Goal: Transaction & Acquisition: Book appointment/travel/reservation

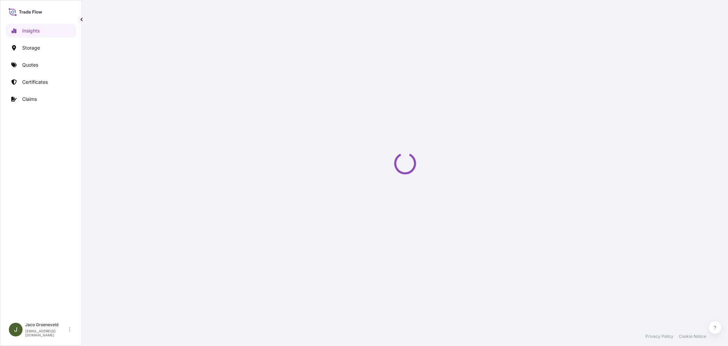
select select "2025"
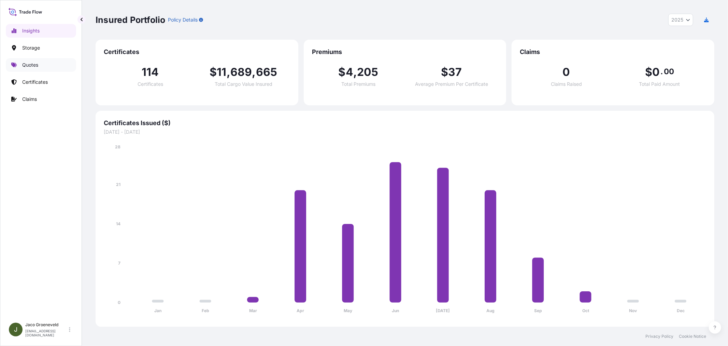
click at [40, 60] on link "Quotes" at bounding box center [41, 65] width 70 height 14
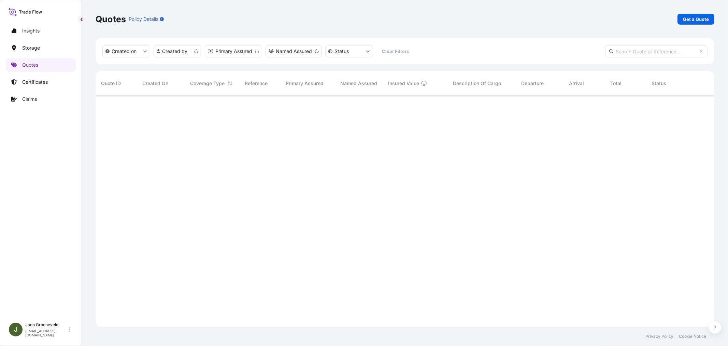
scroll to position [229, 613]
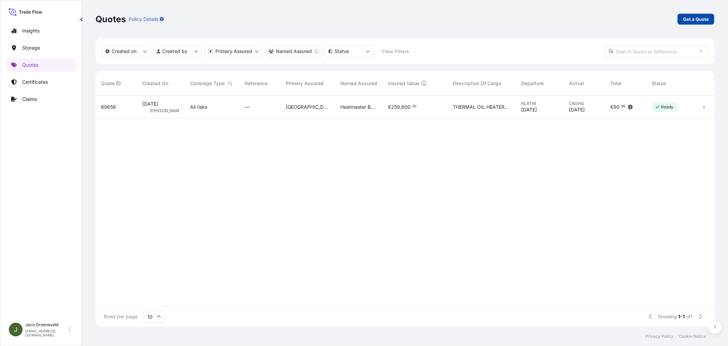
click at [688, 18] on p "Get a Quote" at bounding box center [696, 19] width 26 height 7
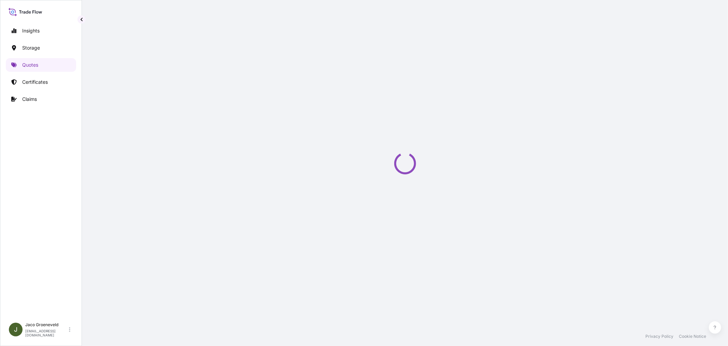
select select "Road / [GEOGRAPHIC_DATA]"
select select "Water"
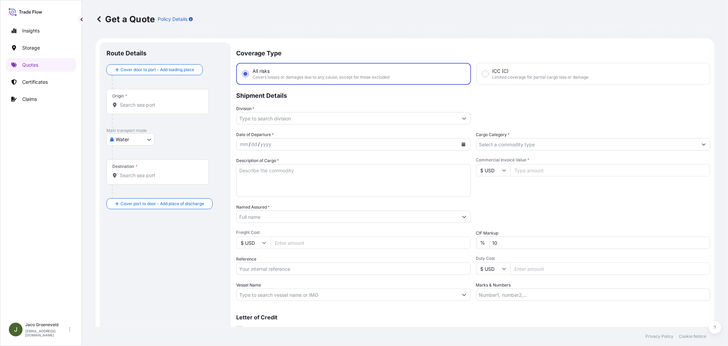
scroll to position [11, 0]
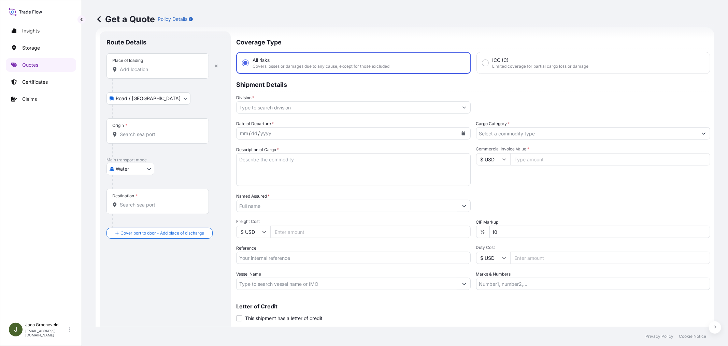
click at [132, 74] on div "Place of loading" at bounding box center [158, 65] width 102 height 25
click at [132, 73] on input "Place of loading" at bounding box center [160, 69] width 81 height 7
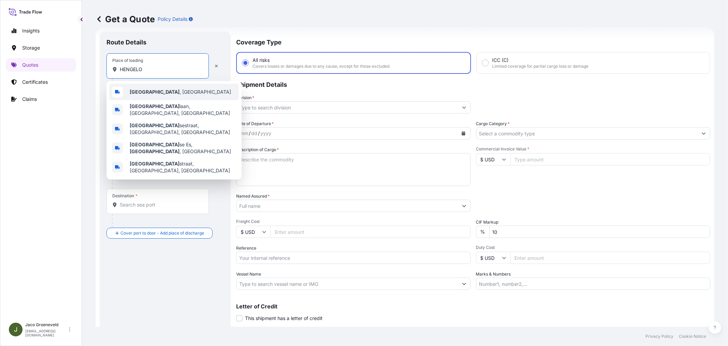
click at [141, 92] on b "[GEOGRAPHIC_DATA]" at bounding box center [155, 92] width 50 height 6
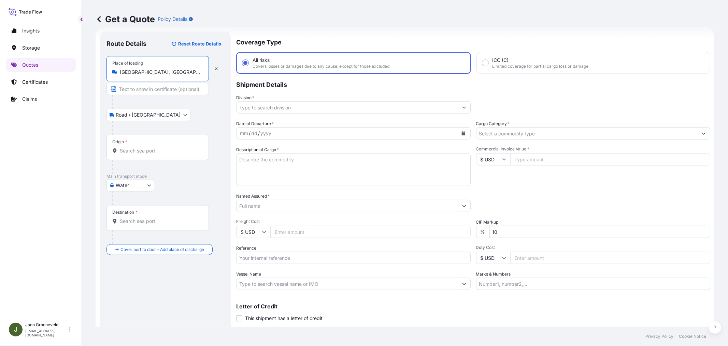
type input "[GEOGRAPHIC_DATA], [GEOGRAPHIC_DATA]"
click at [132, 145] on div "Origin *" at bounding box center [159, 147] width 105 height 25
click at [132, 147] on input "Origin *" at bounding box center [161, 150] width 83 height 7
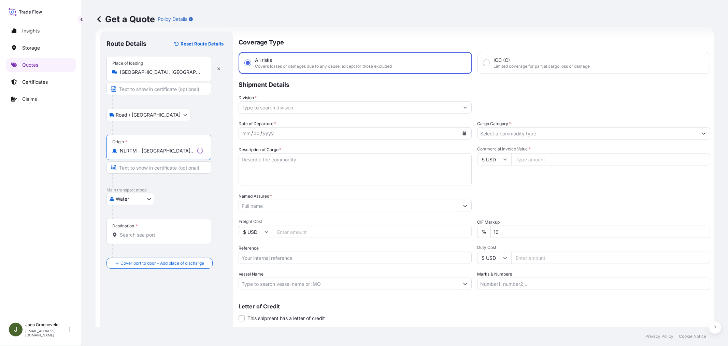
type input "NLRTM - [GEOGRAPHIC_DATA], [GEOGRAPHIC_DATA]"
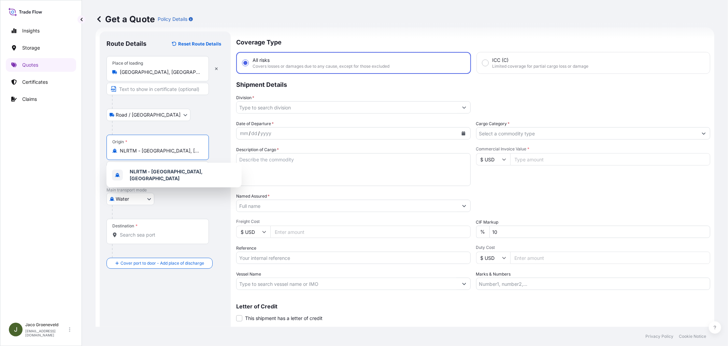
click at [164, 180] on div "NLRTM - [GEOGRAPHIC_DATA], [GEOGRAPHIC_DATA]" at bounding box center [174, 174] width 130 height 19
click at [165, 176] on div at bounding box center [160, 180] width 97 height 14
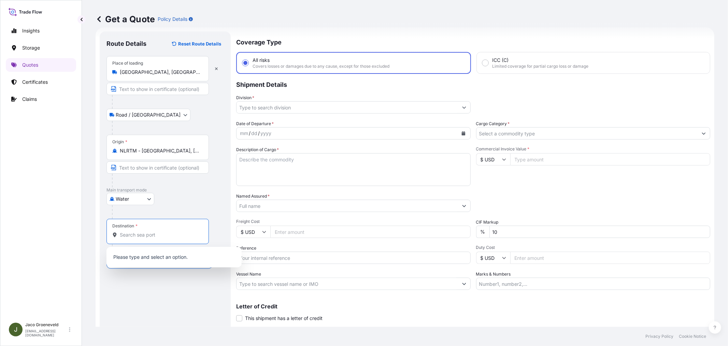
click at [151, 232] on input "Destination *" at bounding box center [160, 234] width 81 height 7
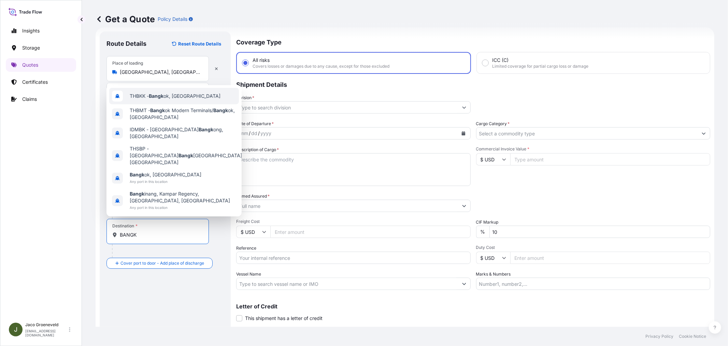
click at [170, 99] on span "THBKK - Bangk ok, [GEOGRAPHIC_DATA]" at bounding box center [175, 96] width 91 height 7
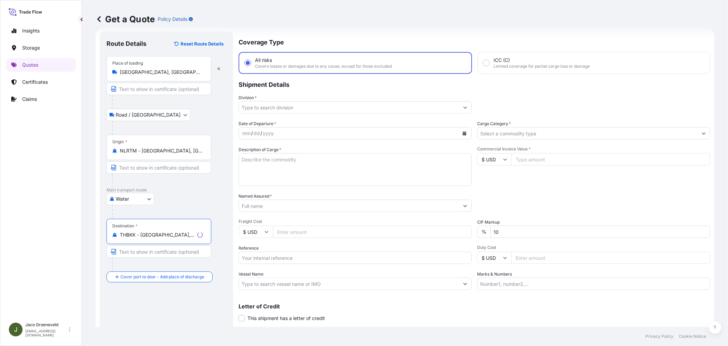
type input "THBKK - [GEOGRAPHIC_DATA], [GEOGRAPHIC_DATA]"
click at [290, 107] on input "Division *" at bounding box center [349, 107] width 220 height 12
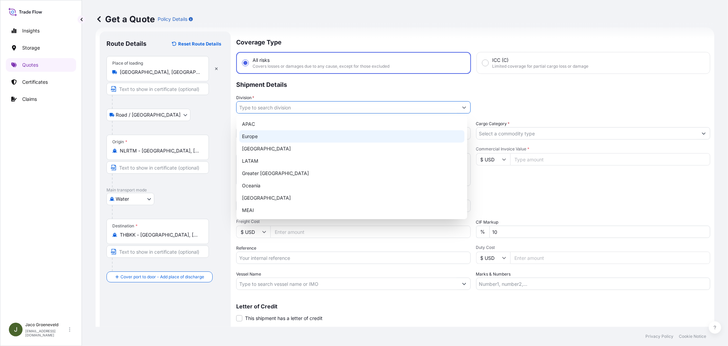
click at [261, 141] on div "Europe" at bounding box center [351, 136] width 225 height 12
type input "Europe"
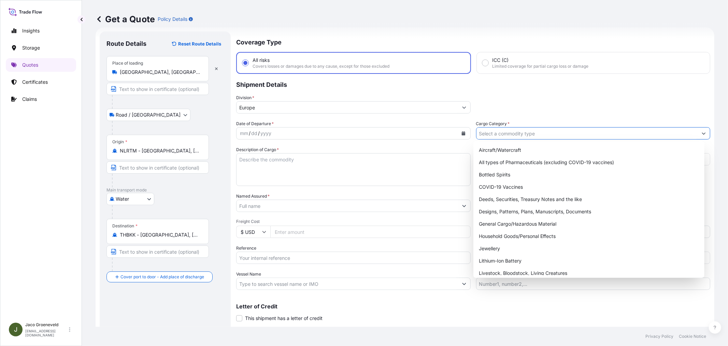
click at [482, 131] on input "Cargo Category *" at bounding box center [588, 133] width 222 height 12
click at [494, 221] on div "General Cargo/Hazardous Material" at bounding box center [588, 224] width 225 height 12
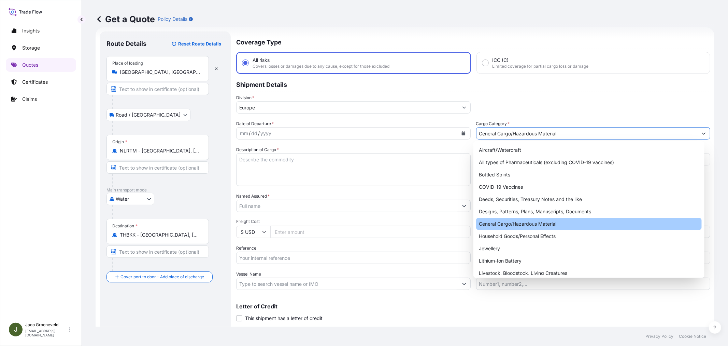
type input "General Cargo/Hazardous Material"
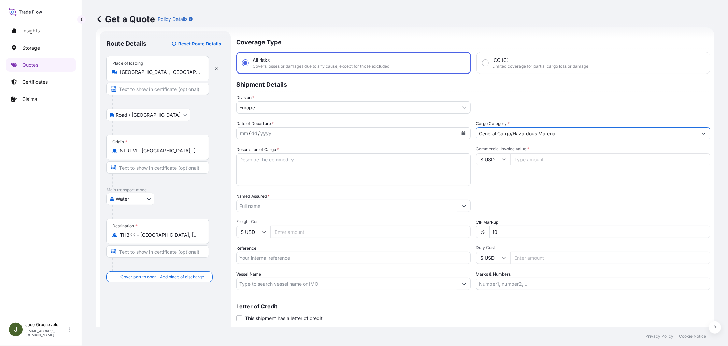
click at [315, 131] on div "mm / dd / yyyy" at bounding box center [348, 133] width 222 height 12
click at [459, 132] on button "Calendar" at bounding box center [463, 133] width 11 height 11
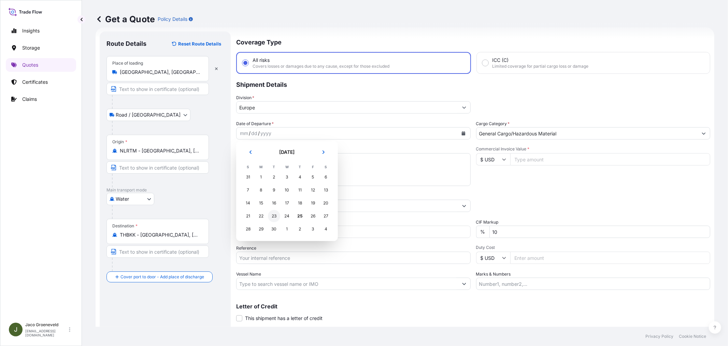
click at [277, 214] on tr "21 22 23 24 25 26 27" at bounding box center [287, 215] width 91 height 13
click at [277, 214] on div "23" at bounding box center [274, 216] width 12 height 12
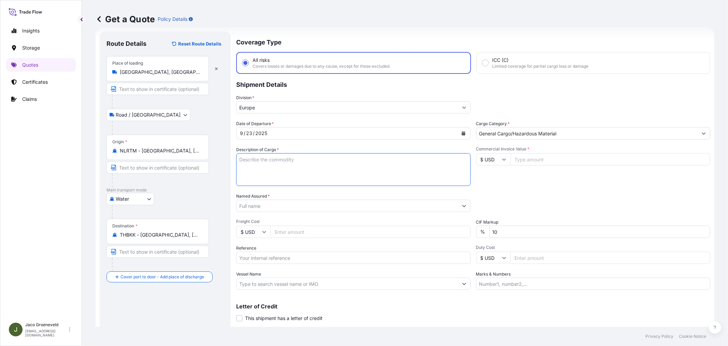
click at [298, 167] on textarea "Description of Cargo *" at bounding box center [353, 169] width 235 height 33
paste textarea "PALLETS LOADED INTO 1 20' DRY HEAVY DUTY CONTAINER 18 PALLETS KNZ UNIVERSAL, 10…"
type textarea "2X CONTAINER PALLETS LOADED INTO 1 20' DRY HEAVY DUTY CONTAINER 18 PALLETS KNZ …"
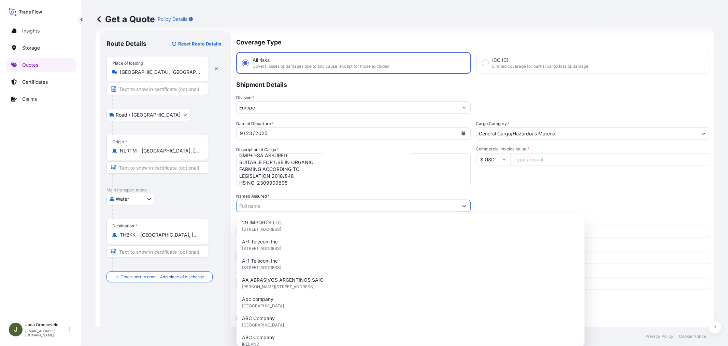
click at [284, 204] on input "Named Assured *" at bounding box center [348, 205] width 222 height 12
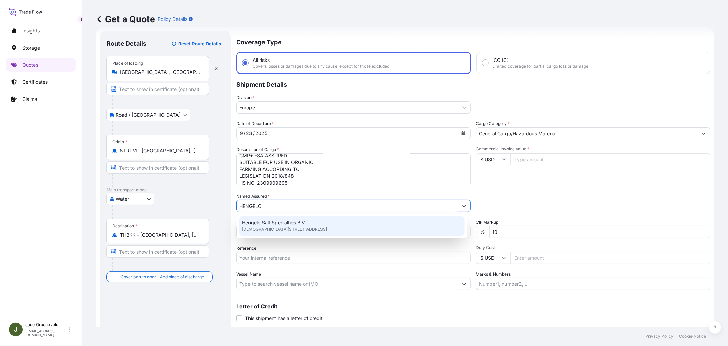
click at [273, 221] on span "Hengelo Salt Specialties B.V." at bounding box center [274, 222] width 64 height 7
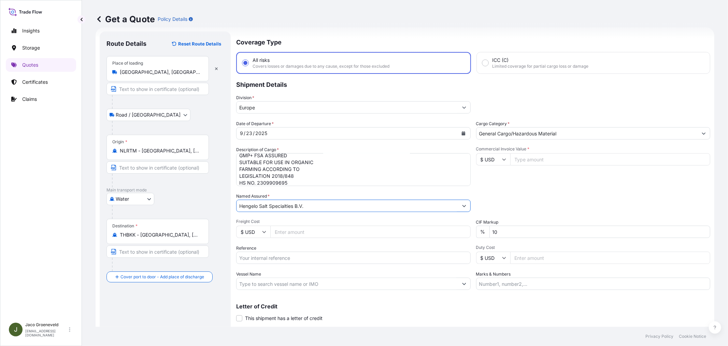
type input "Hengelo Salt Specialties B.V."
click at [279, 259] on input "Reference" at bounding box center [353, 257] width 235 height 12
type input "2609276 - 1265956660"
click at [350, 279] on input "Vessel Name" at bounding box center [348, 283] width 222 height 12
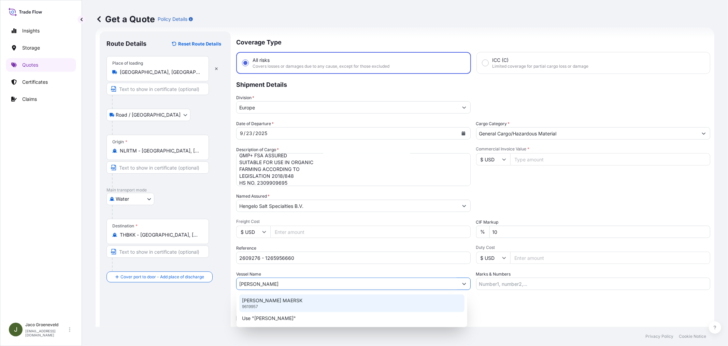
click at [266, 299] on p "[PERSON_NAME] MAERSK" at bounding box center [272, 300] width 60 height 7
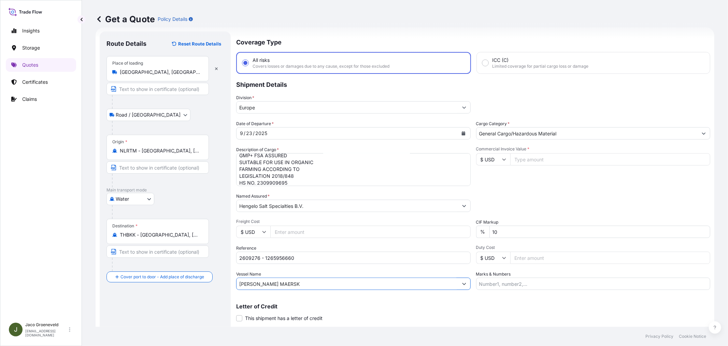
type input "[PERSON_NAME] MAERSK"
click at [503, 157] on icon at bounding box center [504, 159] width 4 height 4
click at [493, 175] on div "€ EUR" at bounding box center [490, 177] width 29 height 13
type input "€ EUR"
click at [539, 155] on input "Commercial Invoice Value *" at bounding box center [611, 159] width 200 height 12
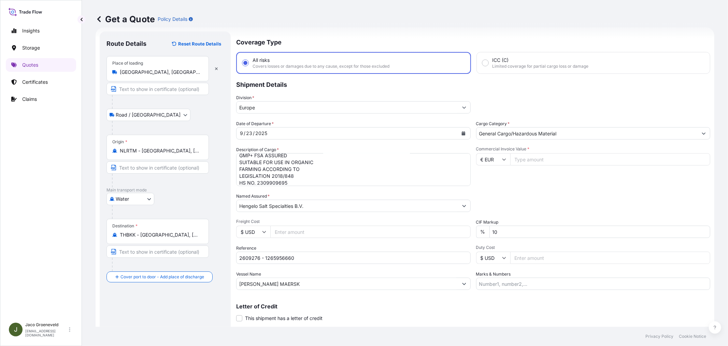
click at [529, 163] on input "Commercial Invoice Value *" at bounding box center [611, 159] width 200 height 12
type input "21420"
click at [539, 173] on div "Commercial Invoice Value * € EUR 21420" at bounding box center [593, 166] width 235 height 40
click at [535, 185] on div "Commercial Invoice Value * € EUR 21420" at bounding box center [593, 166] width 235 height 40
click at [540, 186] on div "Date of Departure * [DATE] Cargo Category * General Cargo/Hazardous Material De…" at bounding box center [473, 204] width 474 height 169
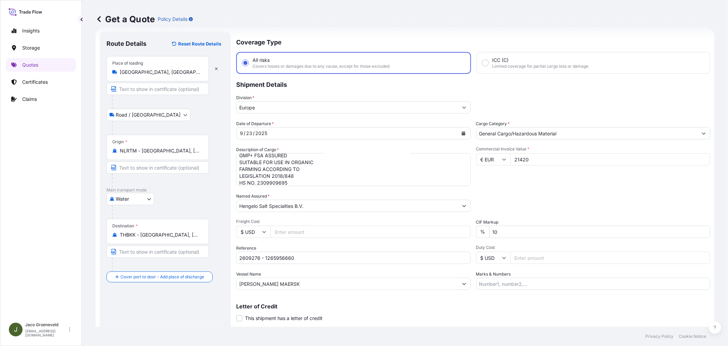
click at [538, 194] on div "Packing Category Type to search a container mode Please select a primary mode o…" at bounding box center [593, 202] width 235 height 19
click at [540, 183] on div "Commercial Invoice Value * € EUR 21420" at bounding box center [593, 166] width 235 height 40
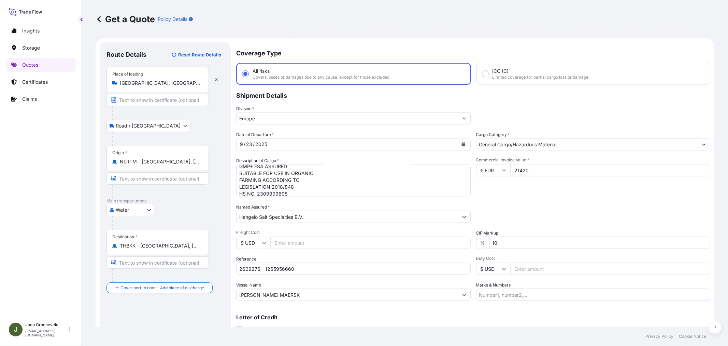
scroll to position [28, 0]
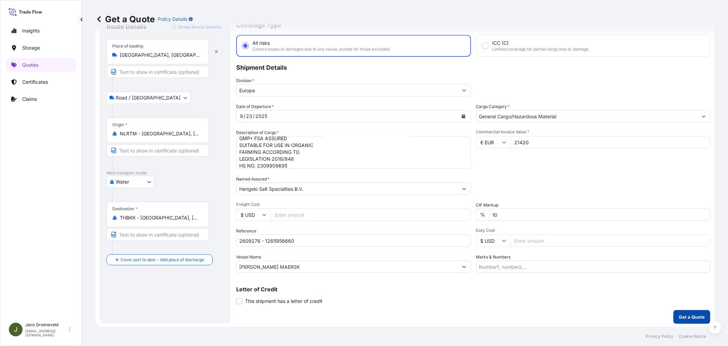
click at [685, 317] on p "Get a Quote" at bounding box center [692, 316] width 26 height 7
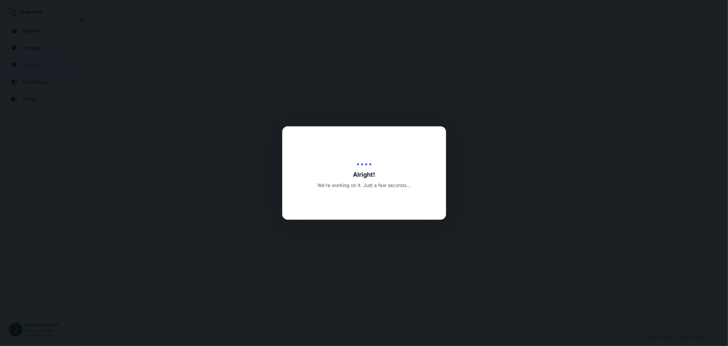
select select "Road / [GEOGRAPHIC_DATA]"
select select "Water"
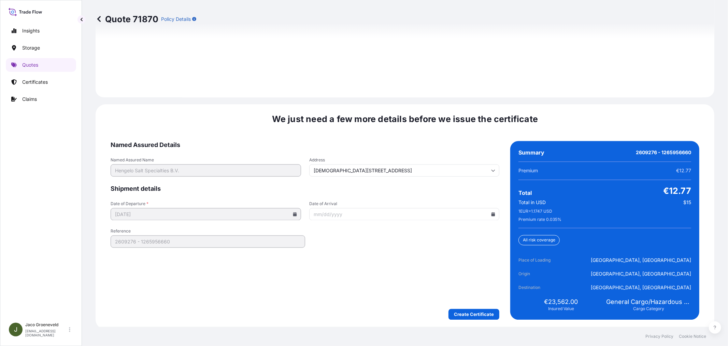
scroll to position [1003, 0]
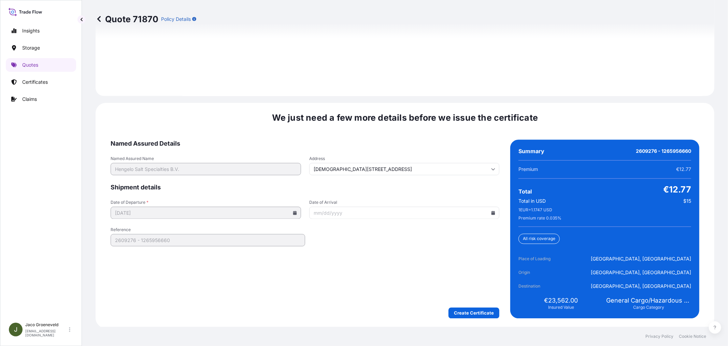
click at [359, 299] on form "Named Assured Details Named Assured Name Hengelo Salt Specialties B.V. Address …" at bounding box center [305, 229] width 389 height 179
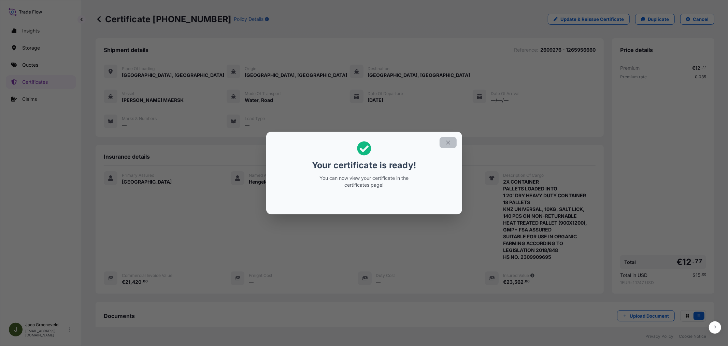
click at [448, 141] on icon "button" at bounding box center [448, 142] width 6 height 6
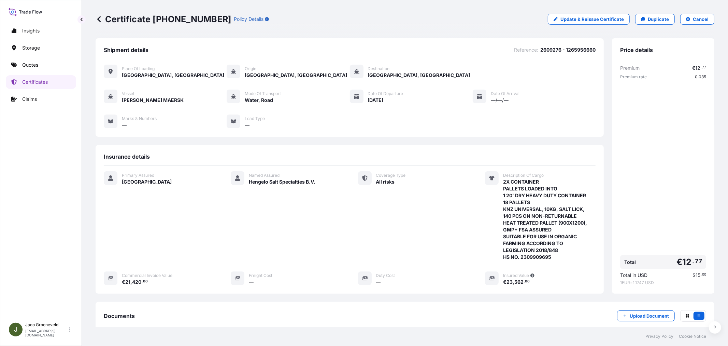
scroll to position [82, 0]
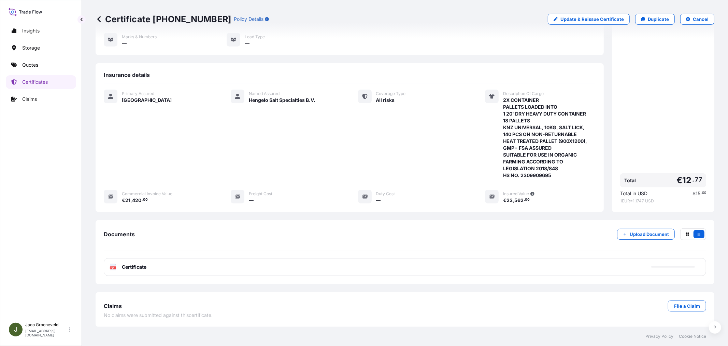
click at [141, 264] on span "Certificate" at bounding box center [134, 266] width 25 height 7
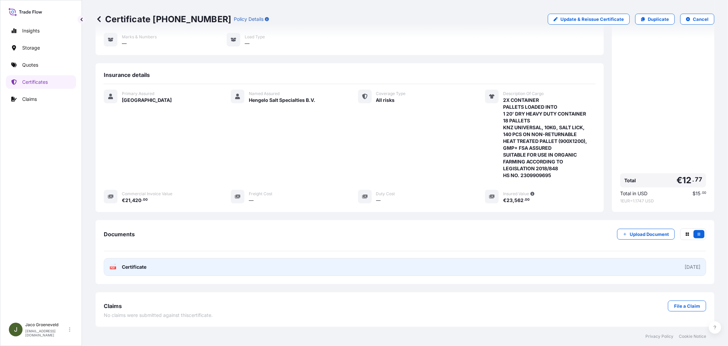
click at [119, 268] on div "PDF Certificate" at bounding box center [128, 266] width 37 height 7
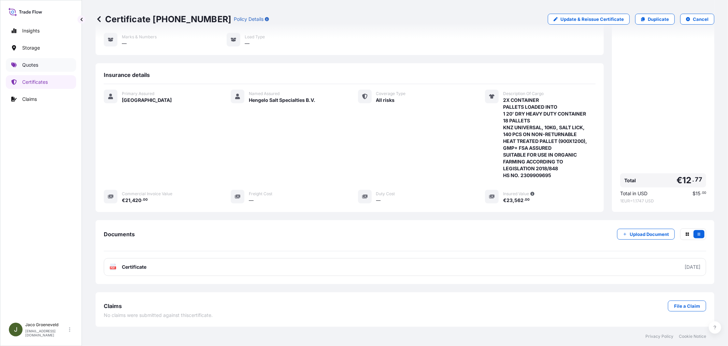
click at [43, 67] on link "Quotes" at bounding box center [41, 65] width 70 height 14
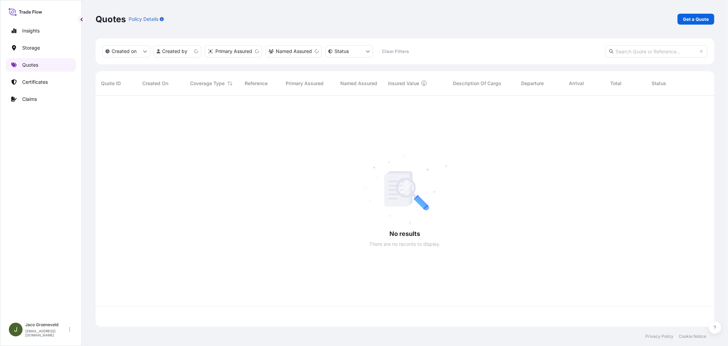
scroll to position [229, 613]
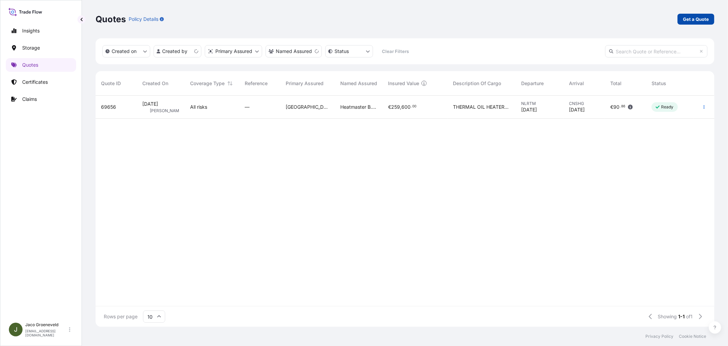
click at [697, 20] on p "Get a Quote" at bounding box center [696, 19] width 26 height 7
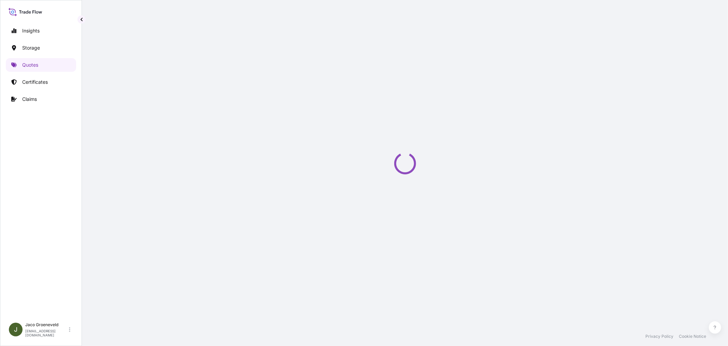
scroll to position [11, 0]
select select "Road / [GEOGRAPHIC_DATA]"
select select "Water"
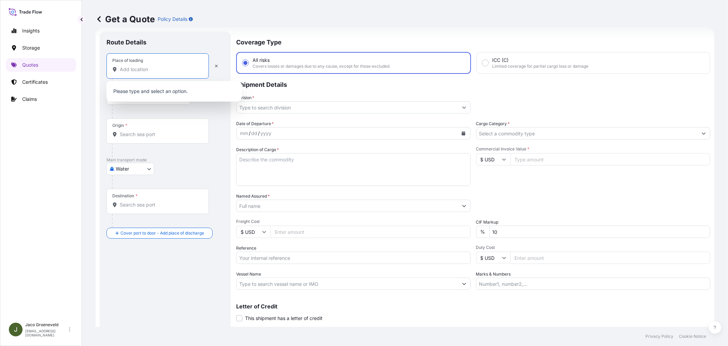
click at [146, 71] on input "Place of loading" at bounding box center [160, 69] width 81 height 7
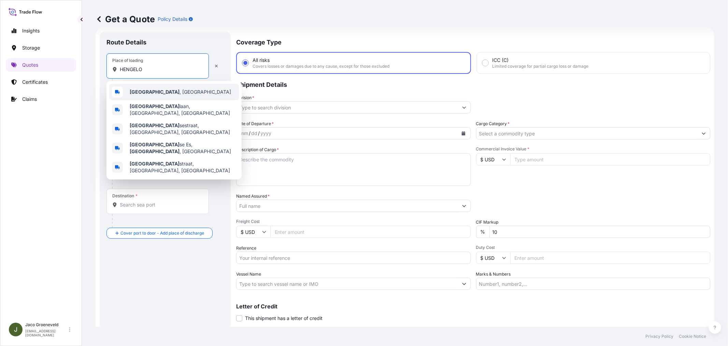
click at [139, 93] on b "[GEOGRAPHIC_DATA]" at bounding box center [155, 92] width 50 height 6
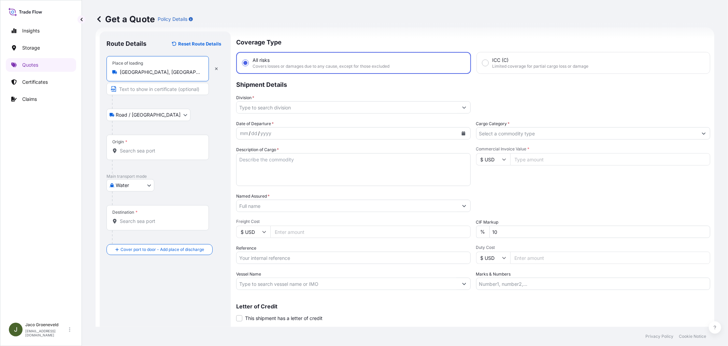
type input "[GEOGRAPHIC_DATA], [GEOGRAPHIC_DATA]"
click at [129, 155] on div "Origin *" at bounding box center [159, 147] width 105 height 25
click at [129, 154] on input "Origin *" at bounding box center [161, 150] width 83 height 7
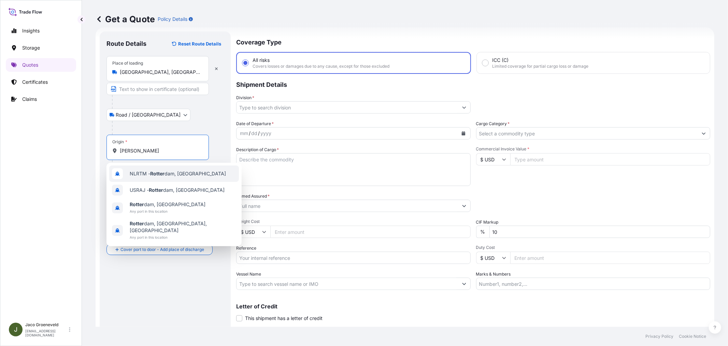
click at [139, 168] on div "NLRTM - [PERSON_NAME][GEOGRAPHIC_DATA], [GEOGRAPHIC_DATA]" at bounding box center [174, 173] width 130 height 16
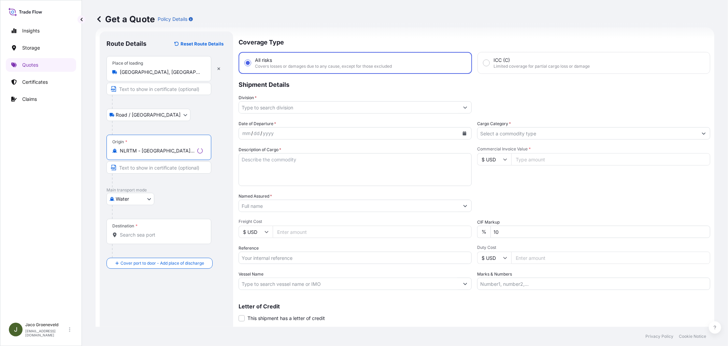
type input "NLRTM - [GEOGRAPHIC_DATA], [GEOGRAPHIC_DATA]"
click at [156, 237] on input "Destination *" at bounding box center [161, 234] width 83 height 7
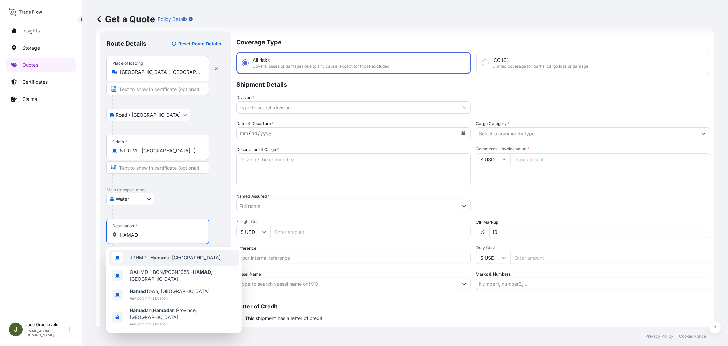
click at [160, 252] on div "JPHMD - Hamad a, [GEOGRAPHIC_DATA]" at bounding box center [174, 257] width 130 height 16
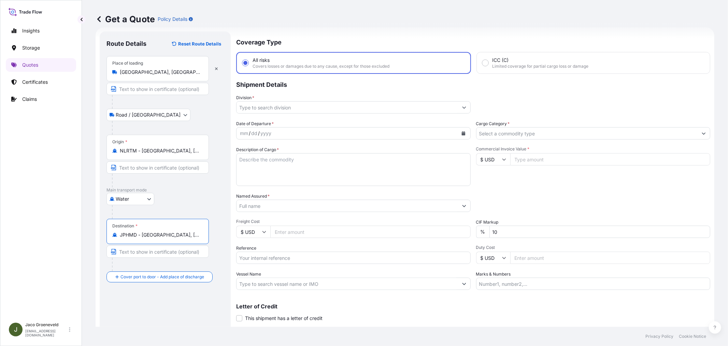
click at [174, 237] on input "JPHMD - [GEOGRAPHIC_DATA], [GEOGRAPHIC_DATA]" at bounding box center [160, 234] width 81 height 7
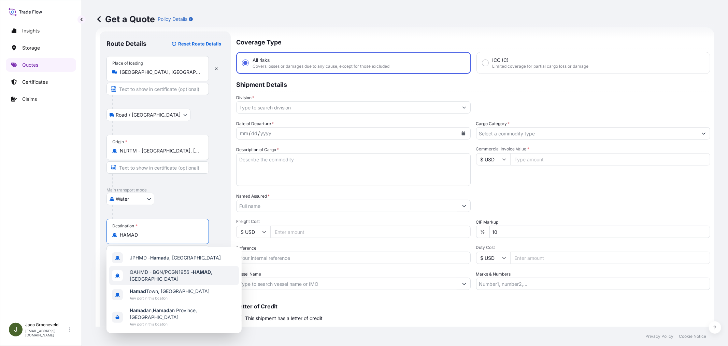
click at [168, 274] on span "QAHMD - BGN/PCGN1956 - HAMAD , [GEOGRAPHIC_DATA]" at bounding box center [183, 275] width 107 height 14
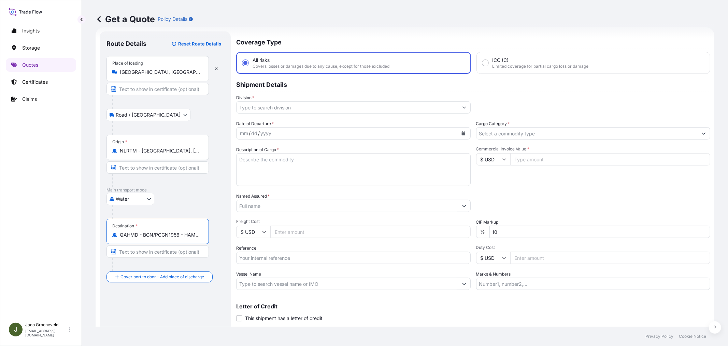
type input "QAHMD - BGN/PCGN1956 - HAMAD, [GEOGRAPHIC_DATA]"
click at [278, 107] on input "Division *" at bounding box center [348, 107] width 222 height 12
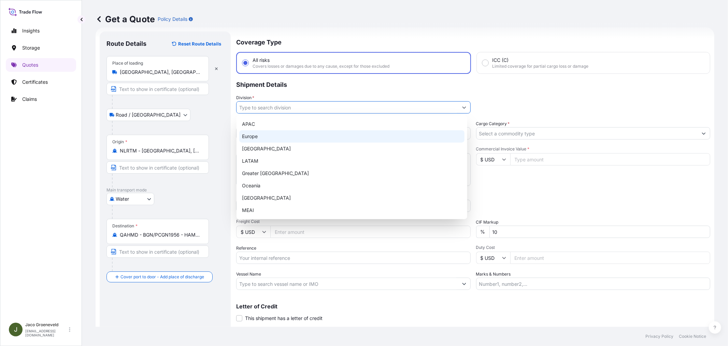
click at [262, 137] on div "APAC [GEOGRAPHIC_DATA] [GEOGRAPHIC_DATA] LATAM Greater [GEOGRAPHIC_DATA] [GEOGR…" at bounding box center [351, 167] width 225 height 98
type input "Europe"
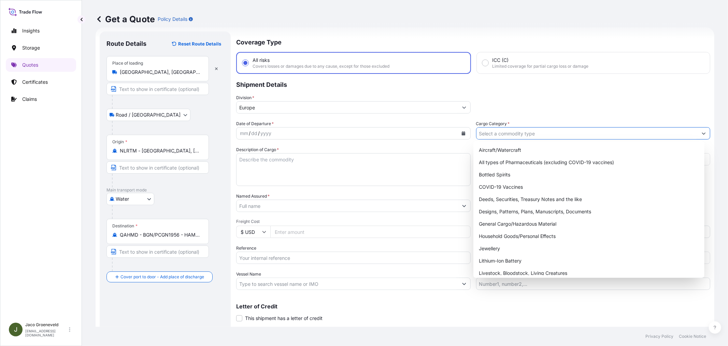
click at [495, 134] on input "Cargo Category *" at bounding box center [588, 133] width 222 height 12
click at [483, 223] on div "General Cargo/Hazardous Material" at bounding box center [588, 224] width 225 height 12
type input "General Cargo/Hazardous Material"
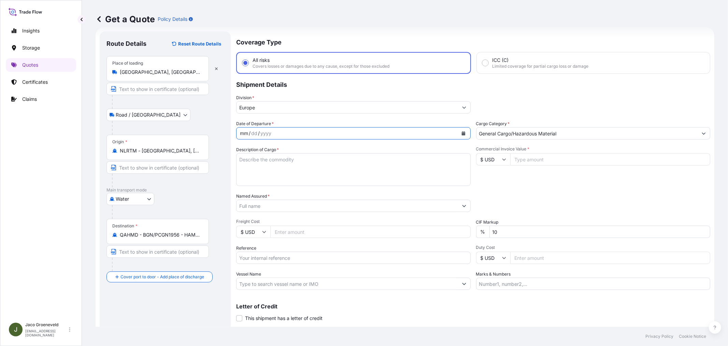
click at [281, 132] on div "mm / dd / yyyy" at bounding box center [348, 133] width 222 height 12
click at [453, 134] on div "mm / dd / yyyy" at bounding box center [348, 133] width 222 height 12
click at [463, 131] on button "Calendar" at bounding box center [463, 133] width 11 height 11
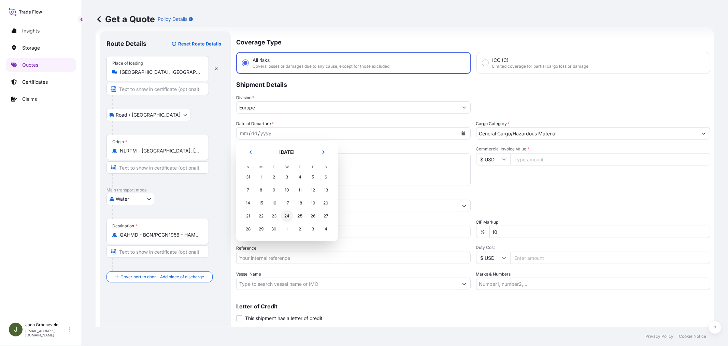
click at [286, 217] on div "24" at bounding box center [287, 216] width 12 height 12
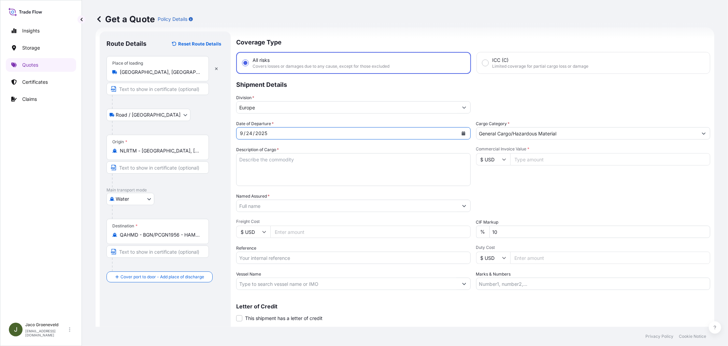
click at [289, 160] on textarea "Description of Cargo *" at bounding box center [353, 169] width 235 height 33
paste textarea "PALLETS LOADED INTO 1 20' DRY HEAVY DUTY CONTAINER 10 PALLETS NEZO FINE IODIZED…"
type textarea "12X CONTAINER PALLETS LOADED INTO 1 20' DRY HEAVY DUTY CONTAINER 10 PALLETS NEZ…"
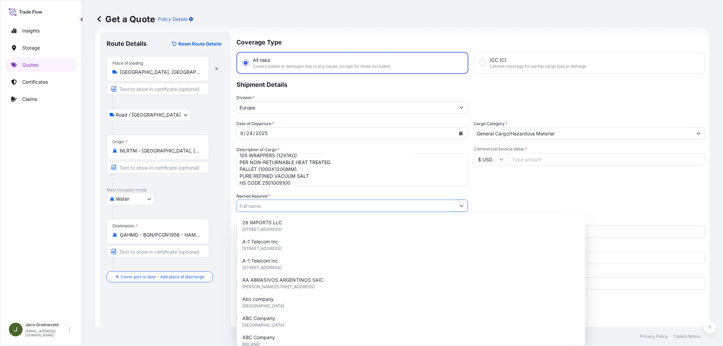
click at [340, 202] on input "Named Assured *" at bounding box center [346, 205] width 219 height 12
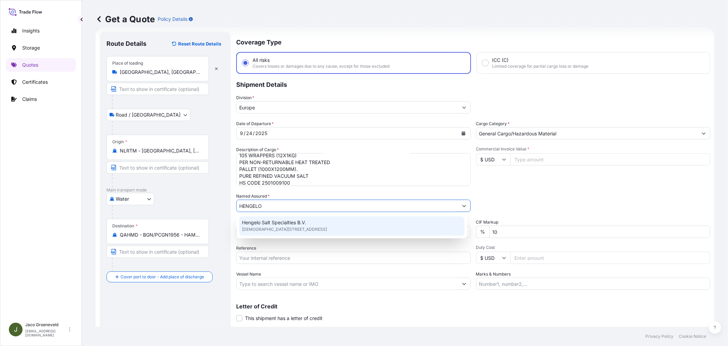
click at [313, 225] on div "Hengelo Salt Specialties B.V. [STREET_ADDRESS]" at bounding box center [351, 225] width 225 height 19
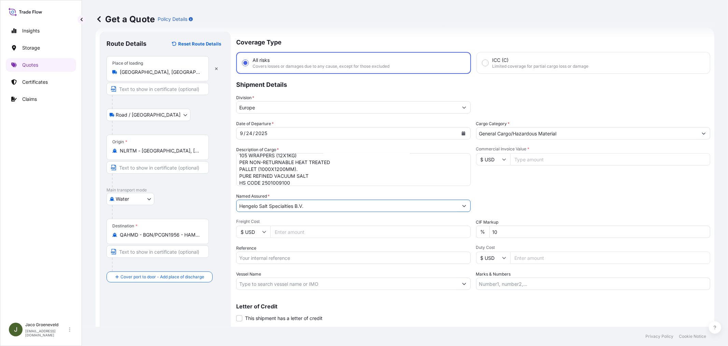
type input "Hengelo Salt Specialties B.V."
click at [270, 229] on div "$ USD" at bounding box center [353, 231] width 235 height 12
click at [502, 154] on input "$ USD" at bounding box center [493, 159] width 34 height 12
click at [490, 176] on div "€ EUR" at bounding box center [490, 177] width 29 height 13
type input "€ EUR"
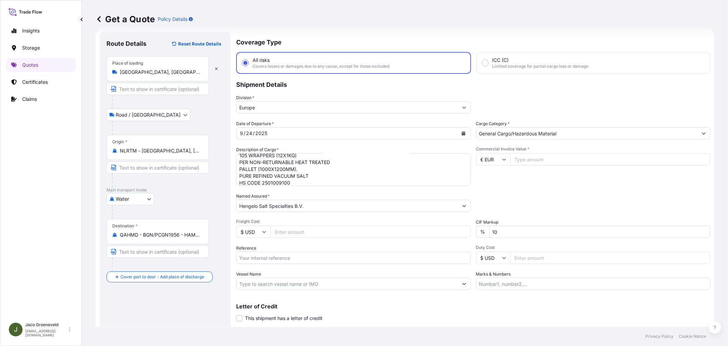
click at [533, 154] on input "Commercial Invoice Value *" at bounding box center [611, 159] width 200 height 12
type input "152604"
click at [508, 193] on div "Packing Category Type to search a container mode Please select a primary mode o…" at bounding box center [593, 202] width 235 height 19
click at [282, 255] on input "Reference" at bounding box center [353, 257] width 235 height 12
type input "2537065 - 1265945712"
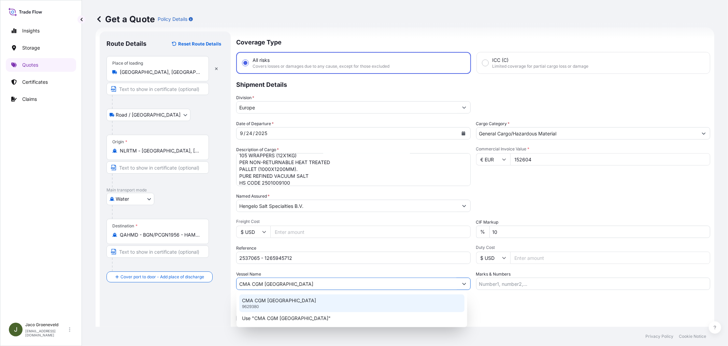
click at [298, 306] on div "CMA CGM [GEOGRAPHIC_DATA] 9629380" at bounding box center [351, 303] width 225 height 18
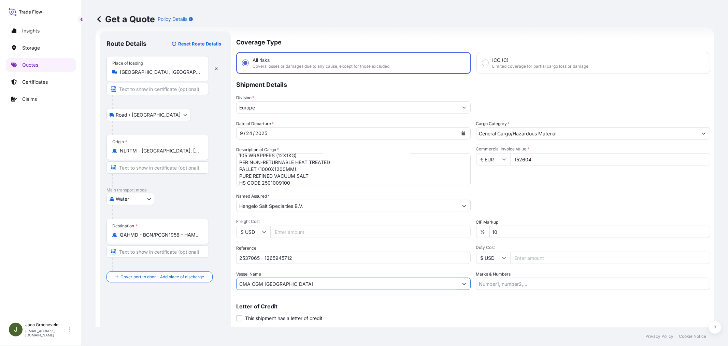
type input "CMA CGM [GEOGRAPHIC_DATA]"
click at [546, 319] on div "Letter of Credit This shipment has a letter of credit Letter of credit * Letter…" at bounding box center [473, 312] width 474 height 18
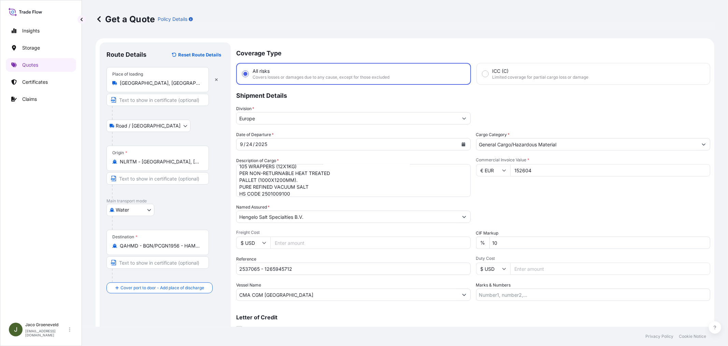
scroll to position [28, 0]
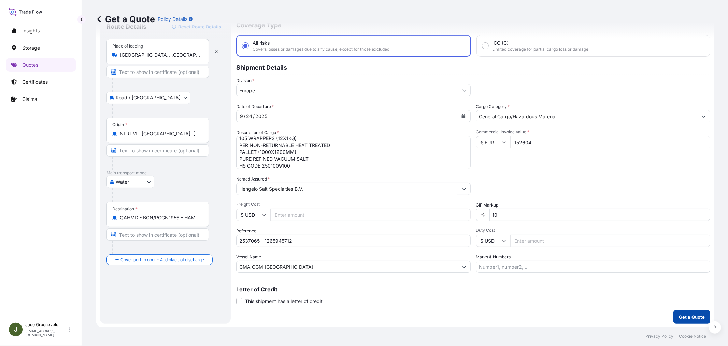
click at [684, 313] on p "Get a Quote" at bounding box center [692, 316] width 26 height 7
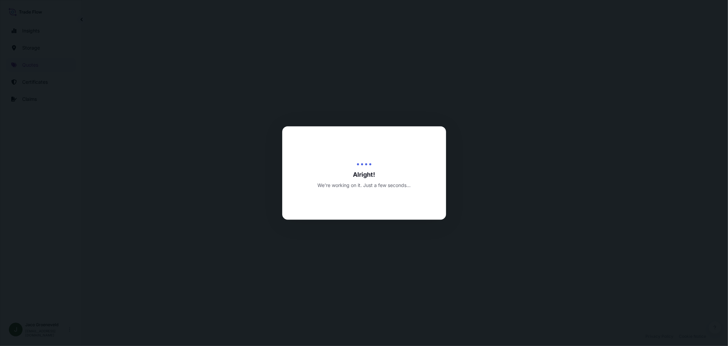
select select "Road / [GEOGRAPHIC_DATA]"
select select "Water"
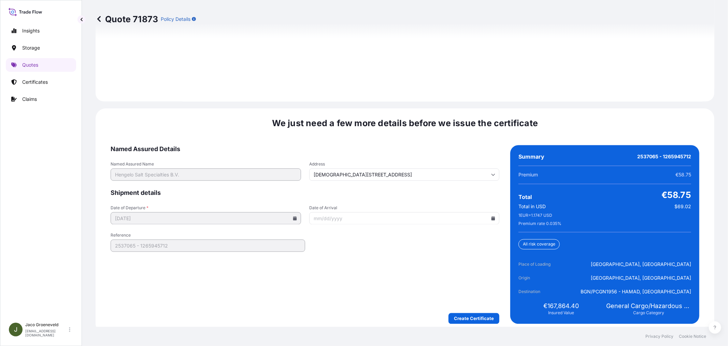
scroll to position [1003, 0]
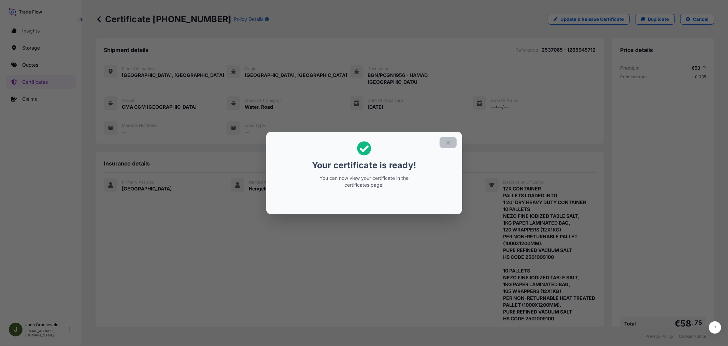
click at [446, 142] on icon "button" at bounding box center [448, 142] width 6 height 6
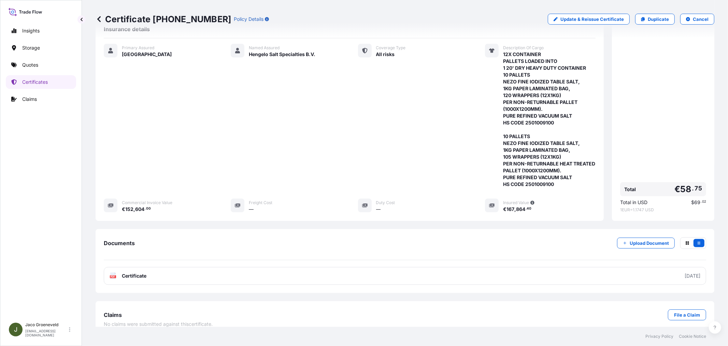
scroll to position [144, 0]
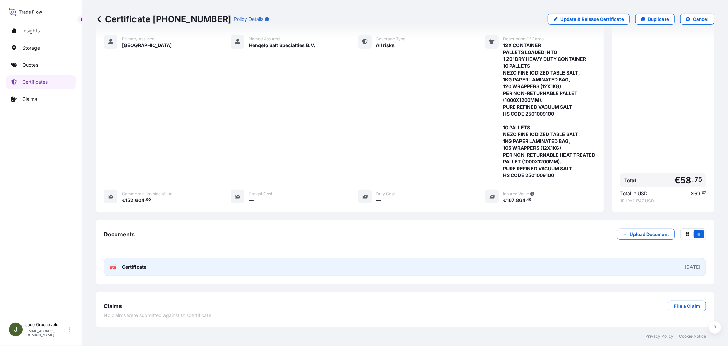
click at [144, 271] on link "PDF Certificate [DATE]" at bounding box center [405, 267] width 603 height 18
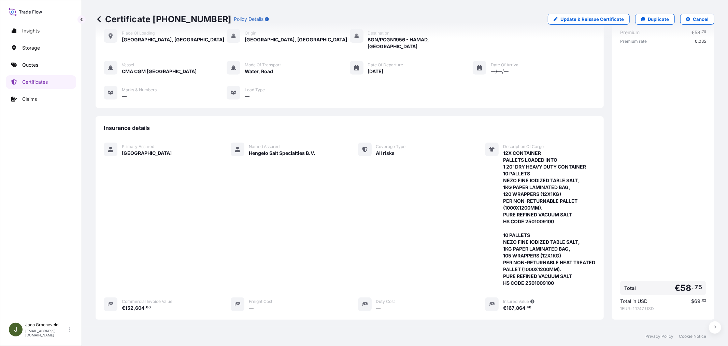
scroll to position [0, 0]
